Goal: Information Seeking & Learning: Learn about a topic

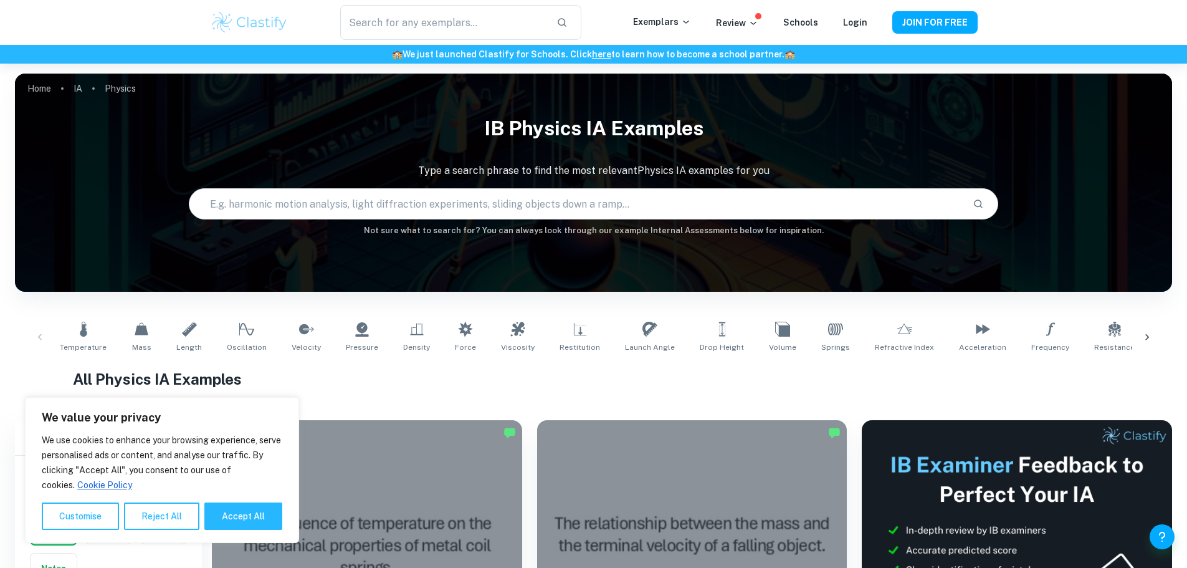
scroll to position [374, 0]
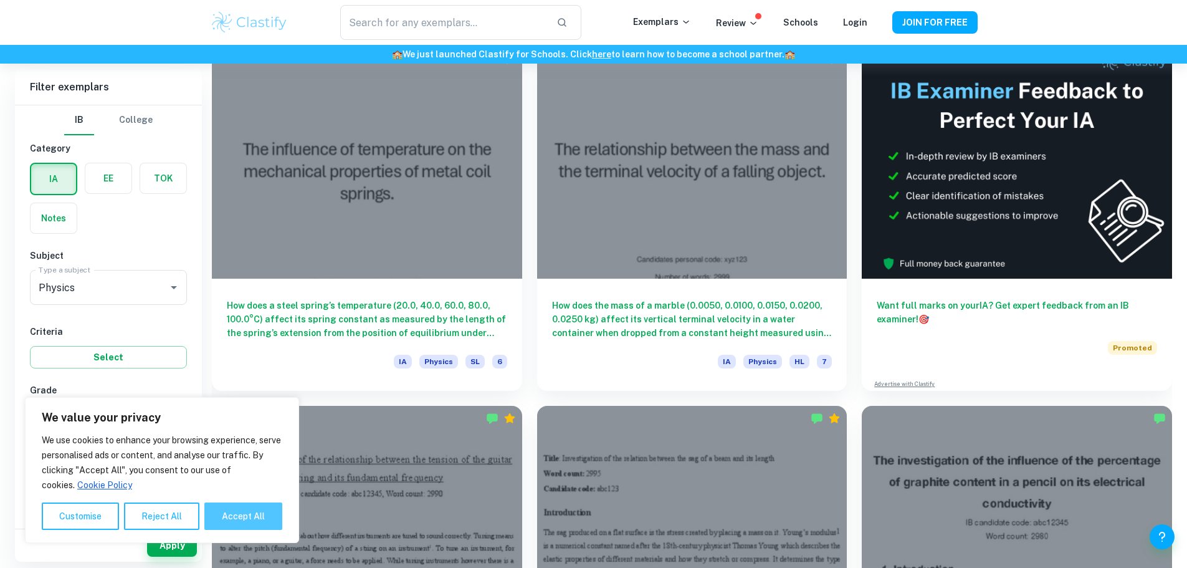
click at [242, 515] on button "Accept All" at bounding box center [243, 515] width 78 height 27
checkbox input "true"
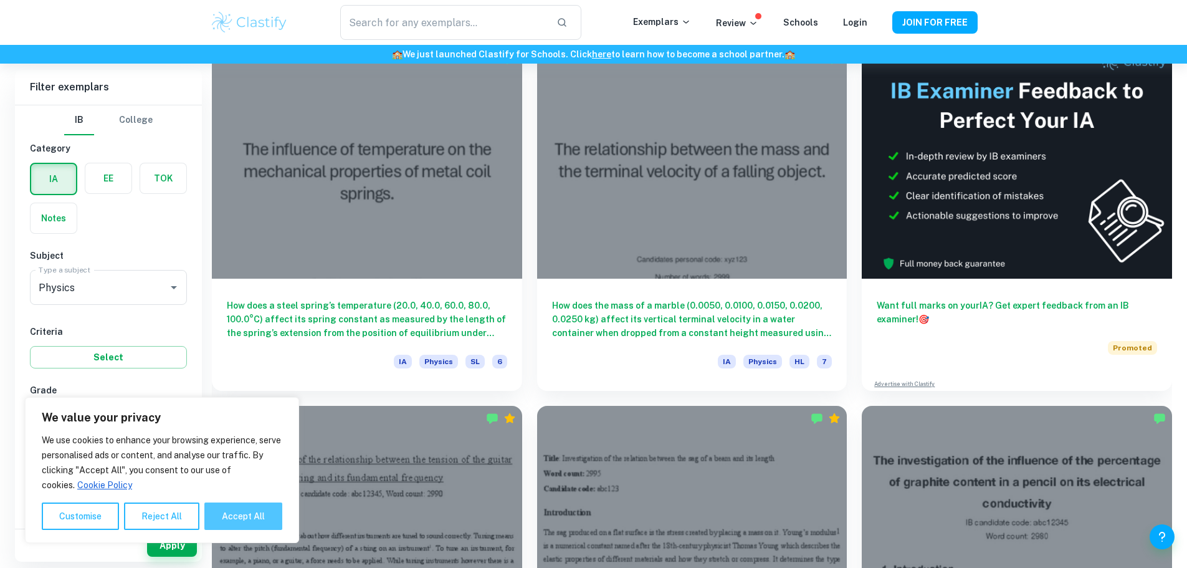
checkbox input "true"
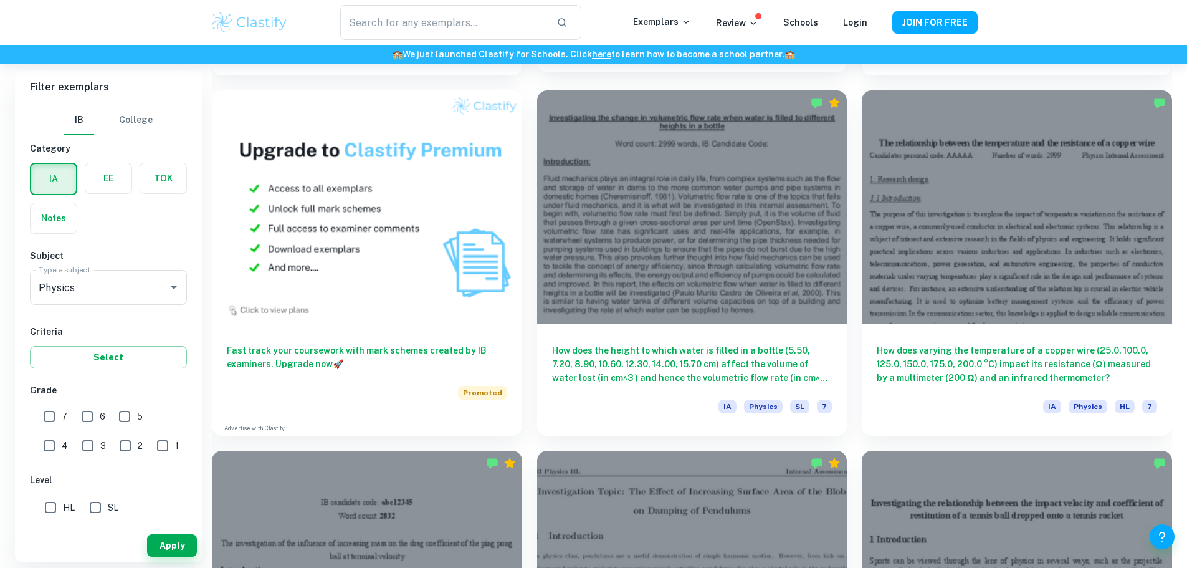
scroll to position [1060, 0]
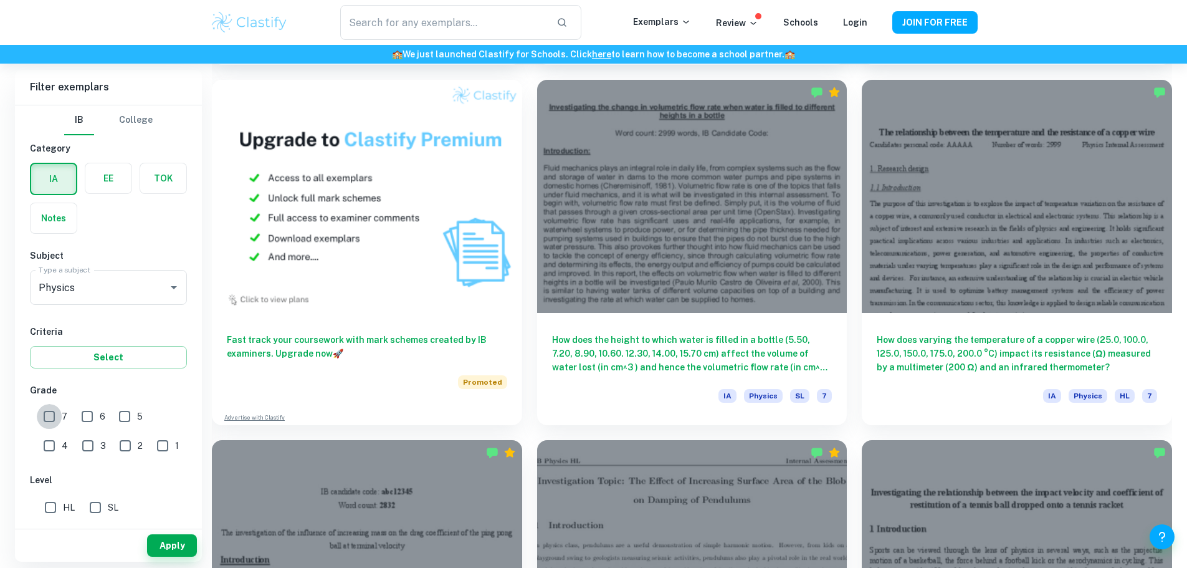
click at [50, 422] on input "7" at bounding box center [49, 416] width 25 height 25
checkbox input "true"
click at [107, 360] on button "Select" at bounding box center [108, 357] width 157 height 22
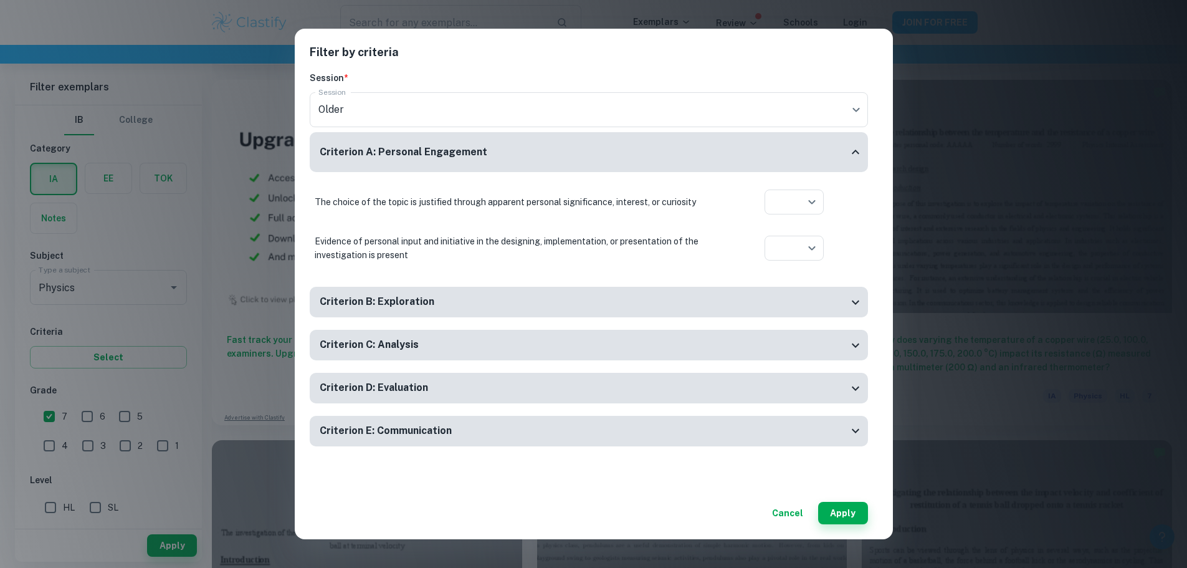
click at [856, 158] on icon at bounding box center [855, 152] width 15 height 15
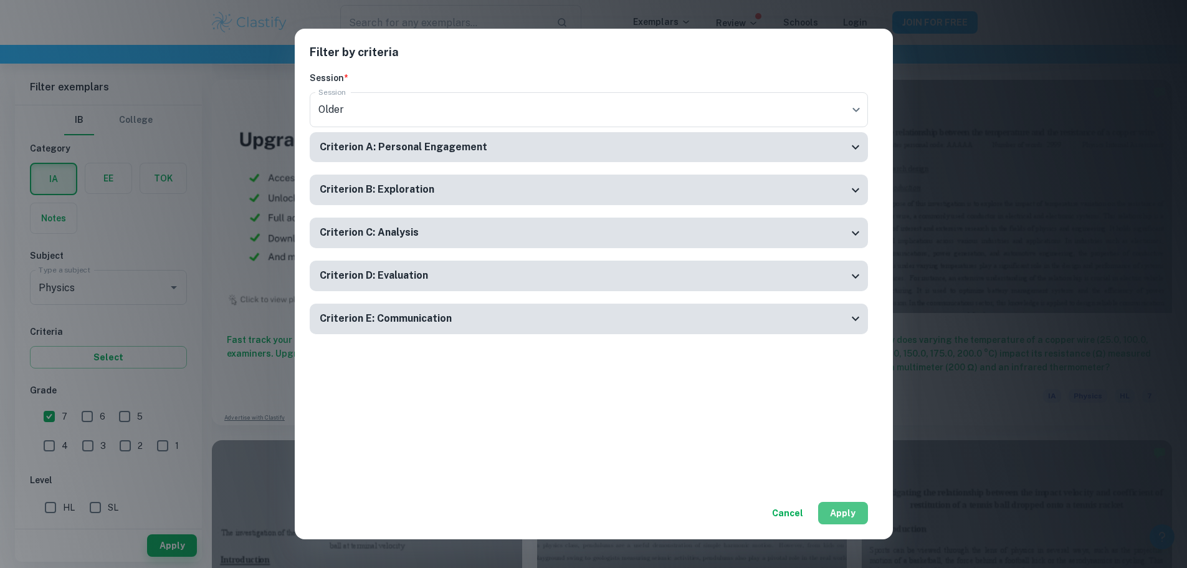
click at [847, 517] on button "Apply" at bounding box center [843, 513] width 50 height 22
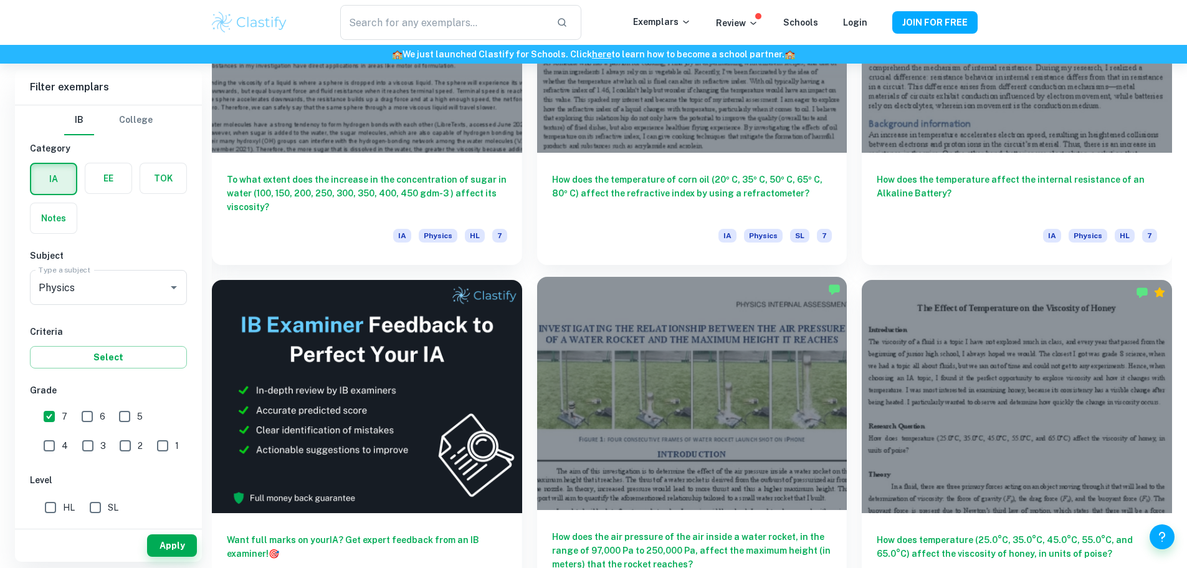
scroll to position [2342, 0]
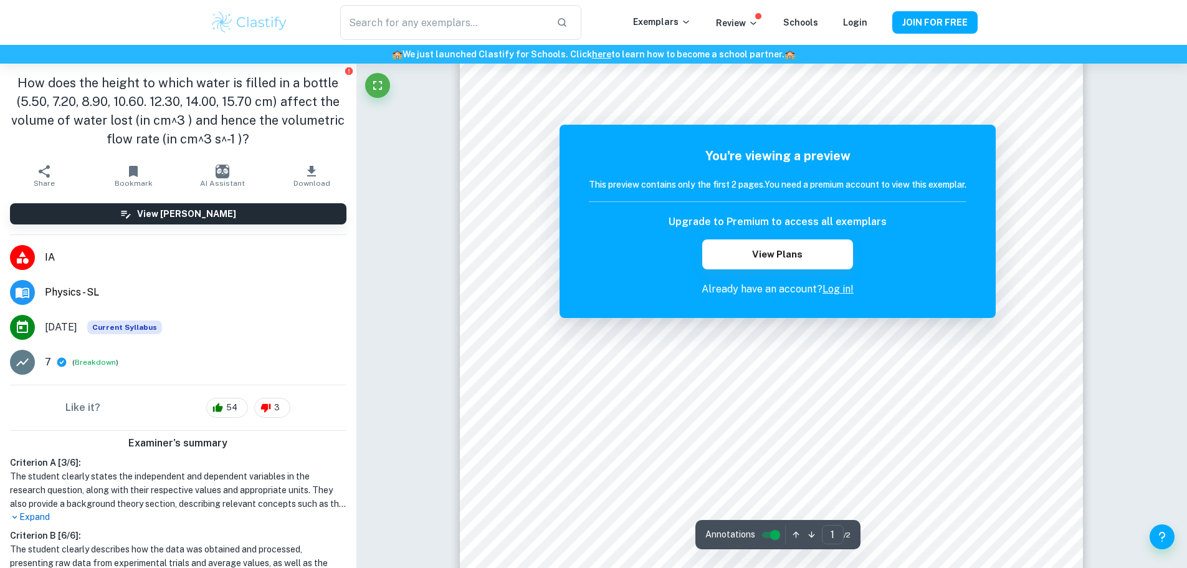
scroll to position [218, 0]
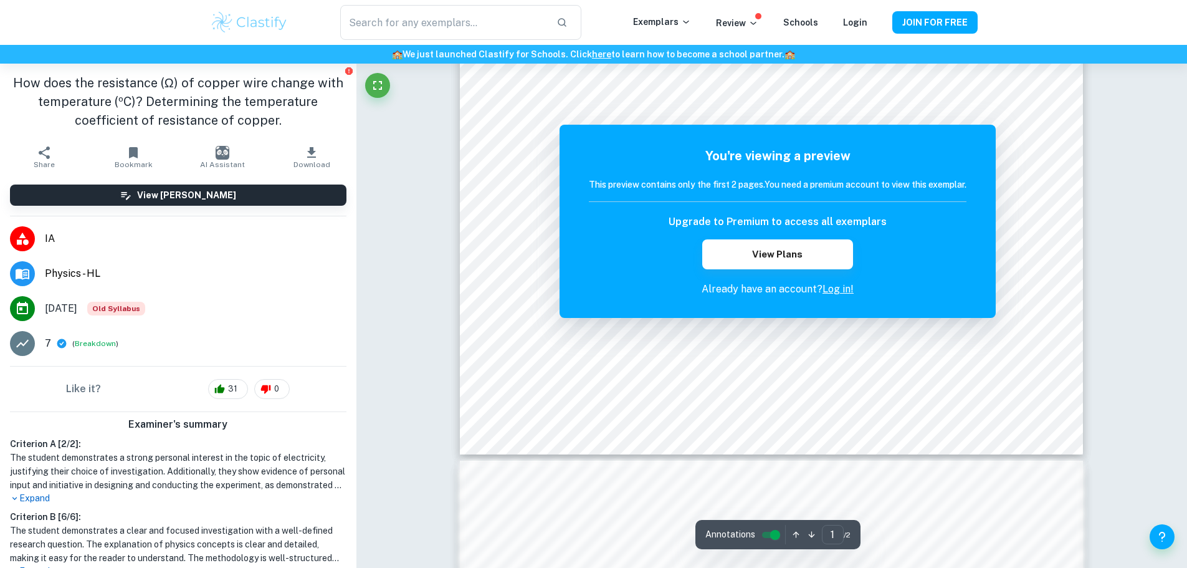
scroll to position [686, 0]
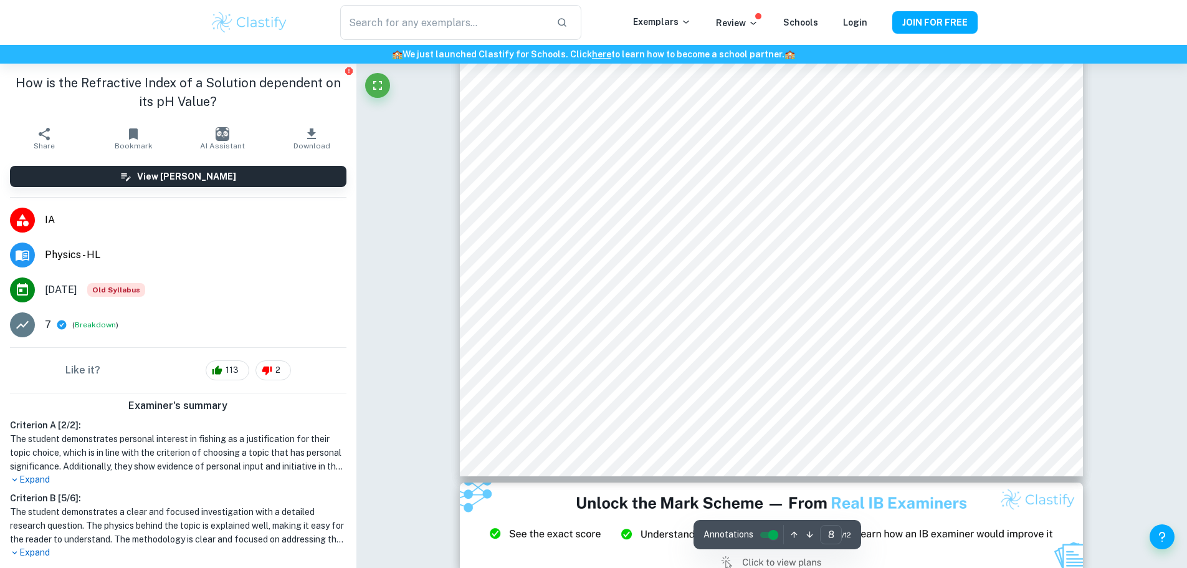
scroll to position [6732, 0]
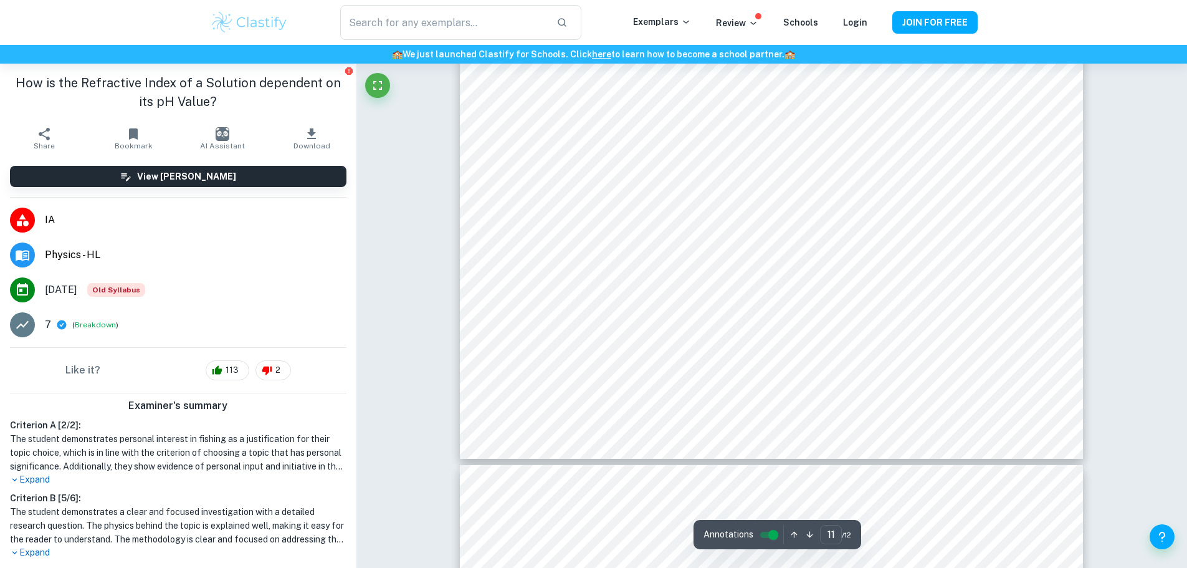
type input "12"
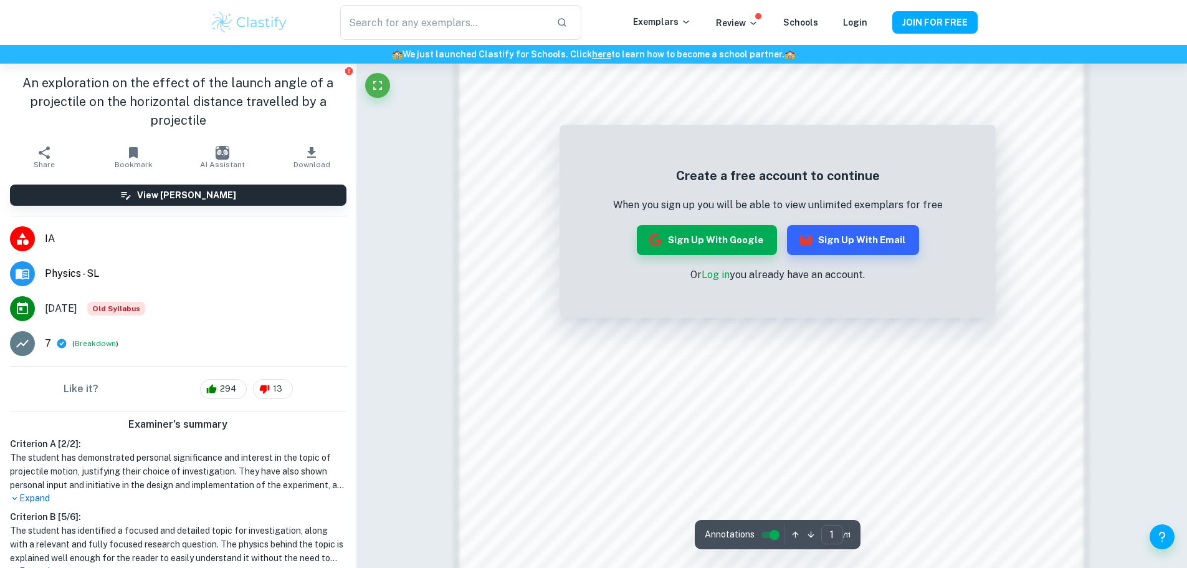
scroll to position [1247, 0]
